Goal: Task Accomplishment & Management: Manage account settings

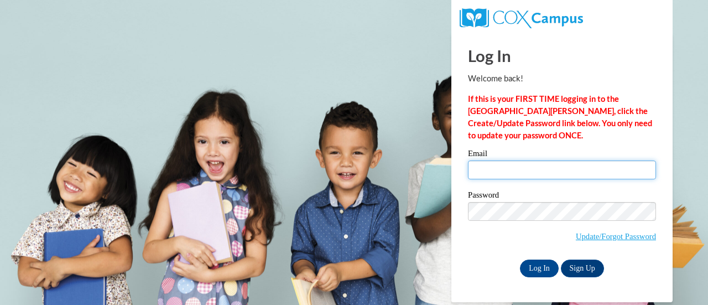
click at [514, 173] on input "Email" at bounding box center [562, 169] width 188 height 19
type input "[EMAIL_ADDRESS][PERSON_NAME][DOMAIN_NAME]"
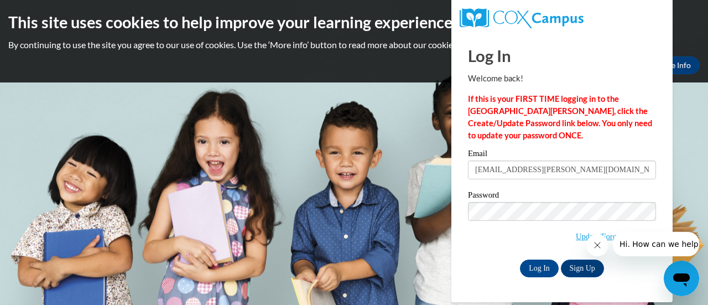
click at [470, 253] on div "Password Update/Forgot Password" at bounding box center [562, 223] width 188 height 65
click at [537, 272] on input "Log In" at bounding box center [539, 268] width 39 height 18
click at [538, 274] on input "Log In" at bounding box center [539, 268] width 39 height 18
click at [539, 268] on input "Log In" at bounding box center [539, 268] width 39 height 18
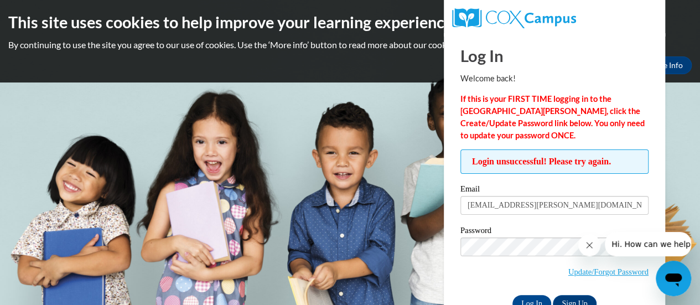
scroll to position [31, 0]
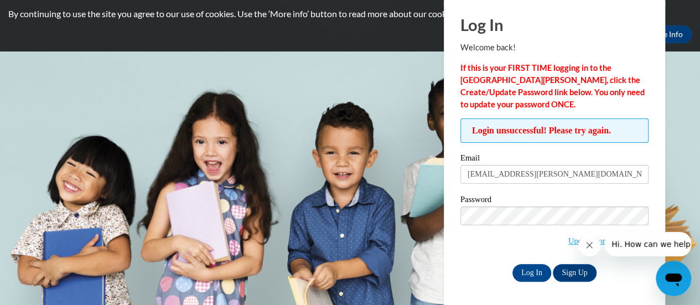
click at [591, 249] on icon "Close message from company" at bounding box center [589, 245] width 9 height 9
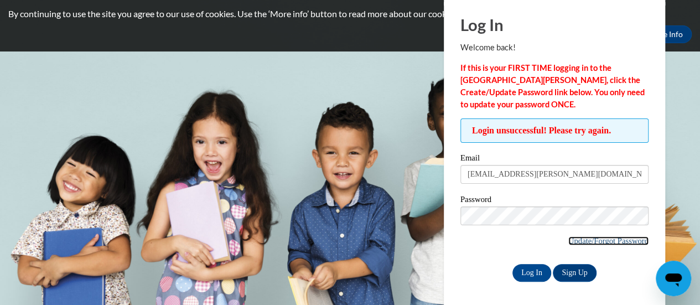
click at [619, 241] on link "Update/Forgot Password" at bounding box center [608, 240] width 80 height 9
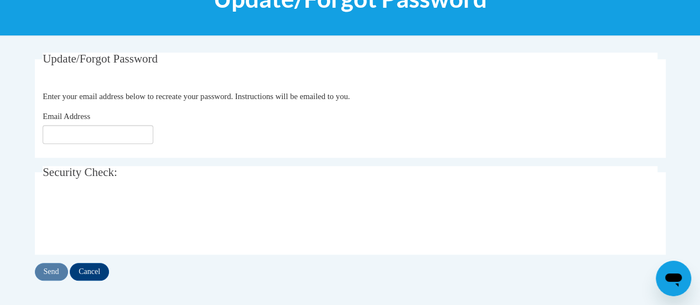
scroll to position [173, 0]
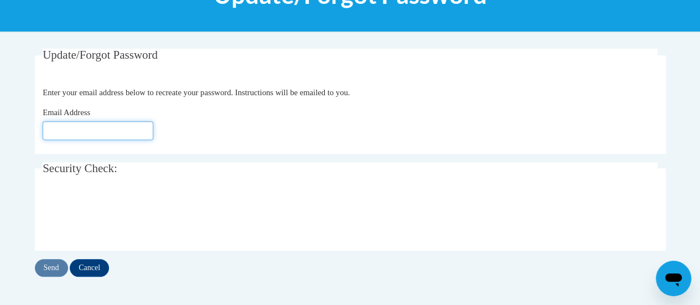
click at [118, 130] on input "Email Address" at bounding box center [98, 130] width 111 height 19
type input "[EMAIL_ADDRESS][PERSON_NAME][DOMAIN_NAME]"
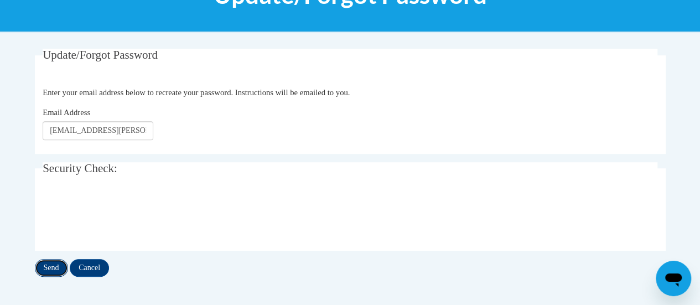
click at [49, 264] on input "Send" at bounding box center [51, 268] width 33 height 18
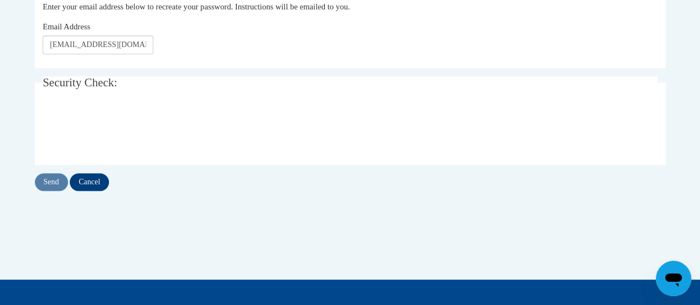
scroll to position [289, 0]
